Goal: Find specific page/section: Find specific page/section

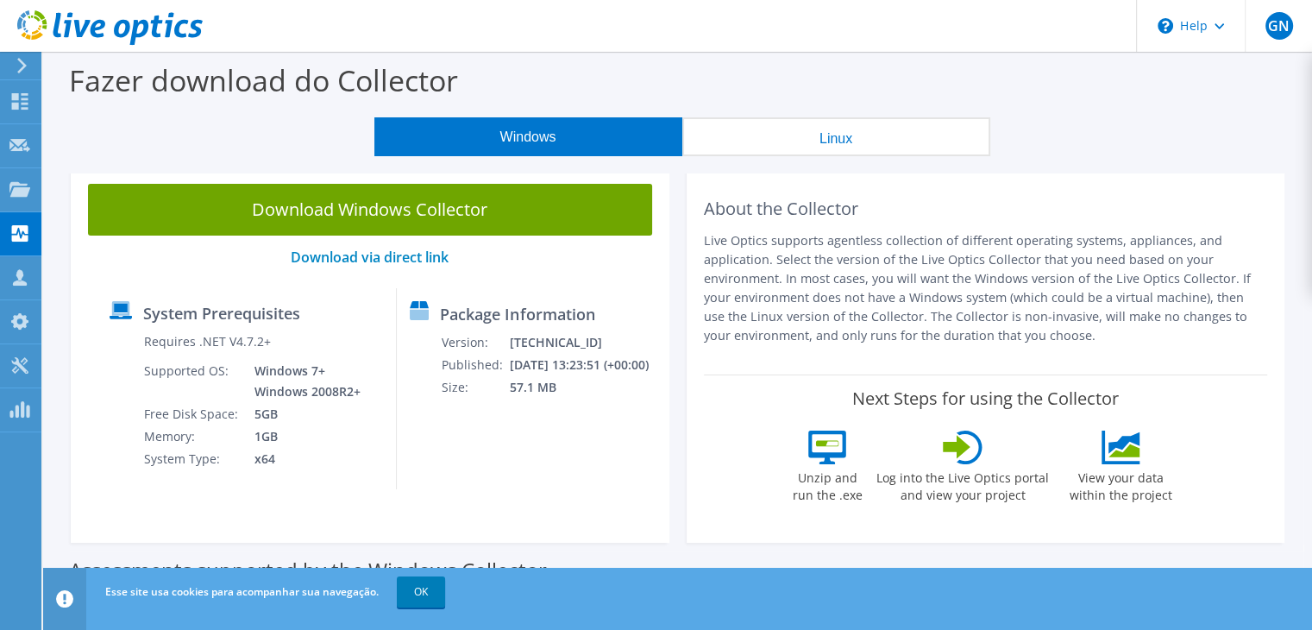
click at [821, 142] on button "Linux" at bounding box center [836, 136] width 308 height 39
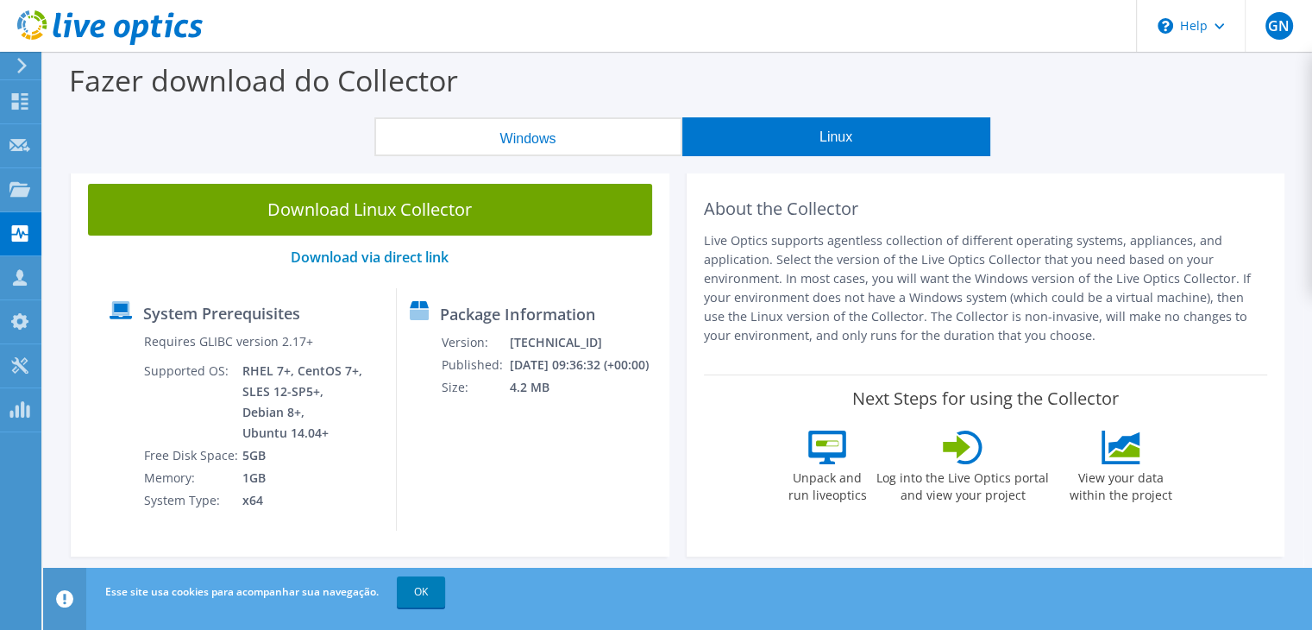
click at [483, 127] on button "Windows" at bounding box center [528, 136] width 308 height 39
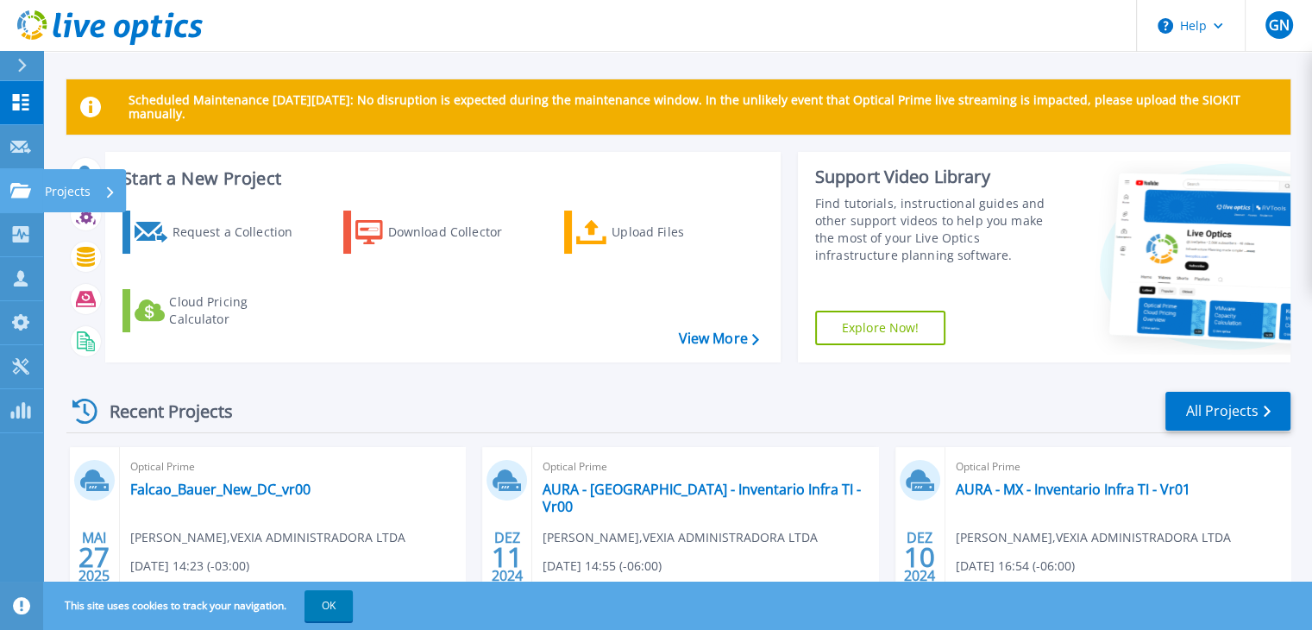
click at [22, 197] on icon at bounding box center [20, 190] width 21 height 15
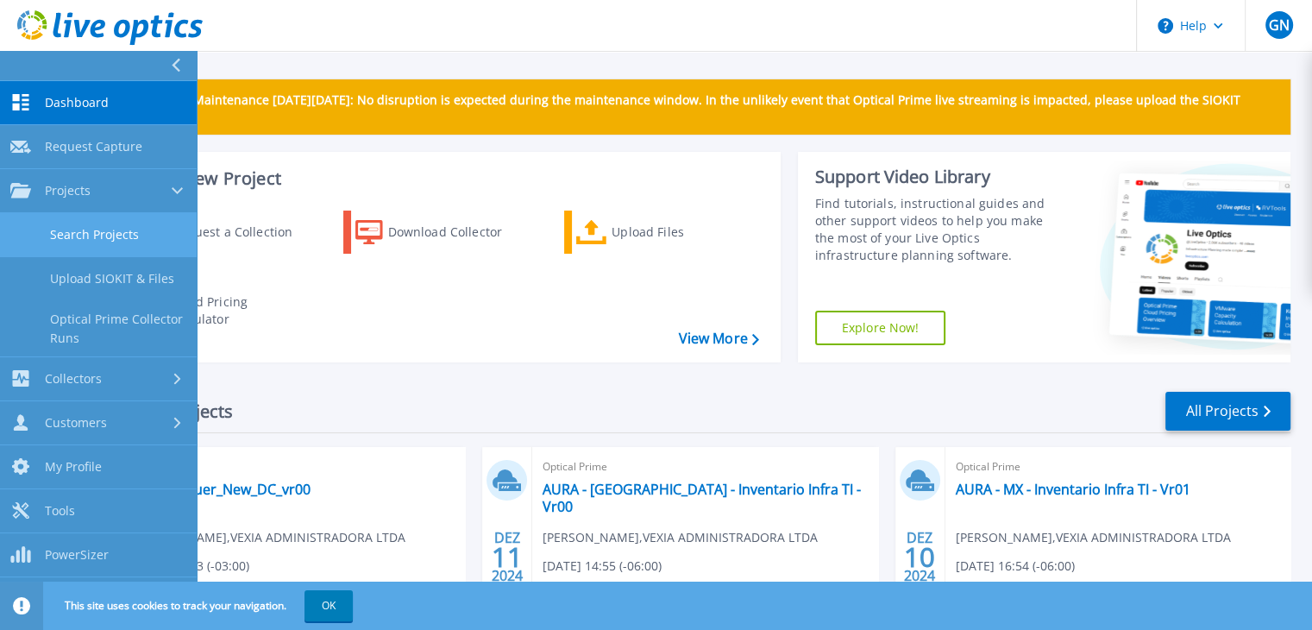
click at [73, 222] on link "Search Projects" at bounding box center [98, 235] width 197 height 44
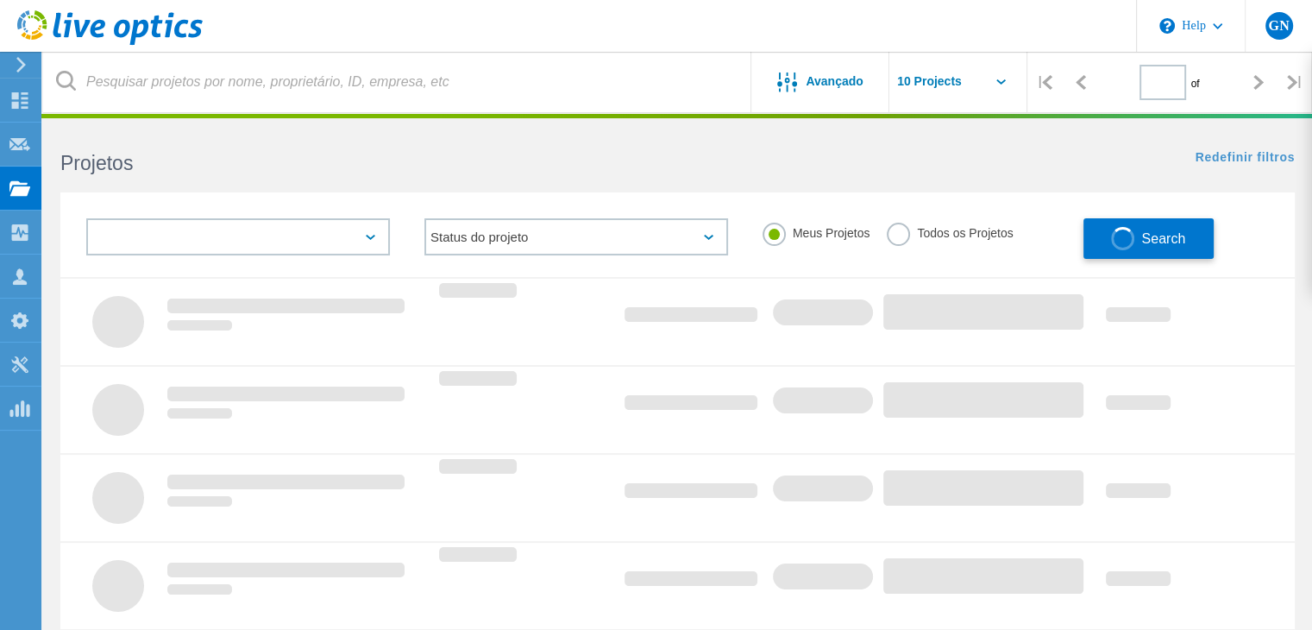
type input "1"
